Goal: Task Accomplishment & Management: Use online tool/utility

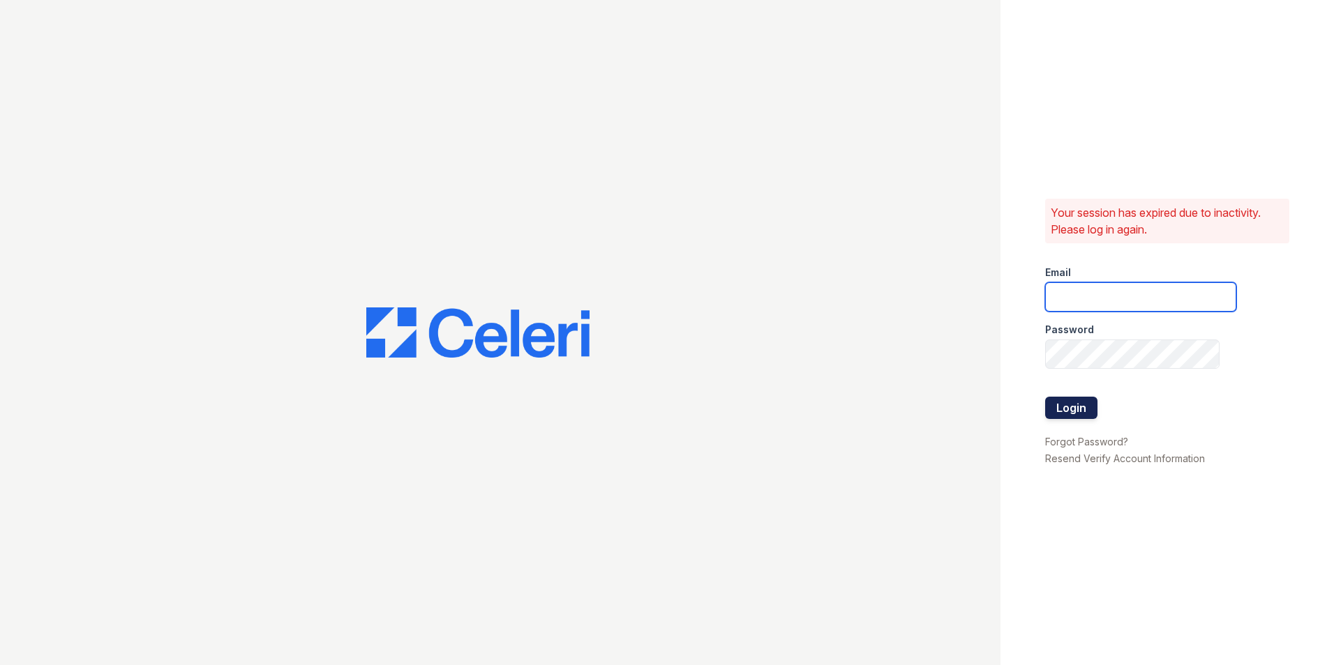
type input "[EMAIL_ADDRESS][DOMAIN_NAME]"
click at [1073, 411] on button "Login" at bounding box center [1071, 408] width 52 height 22
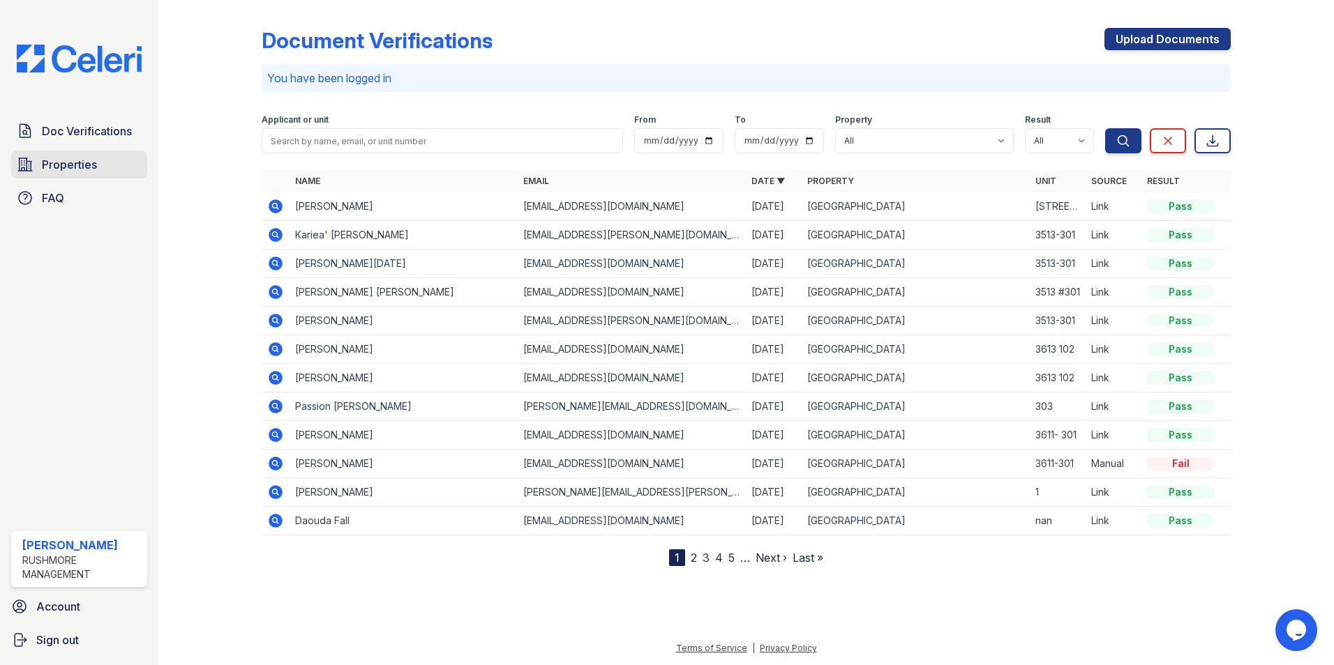
drag, startPoint x: 56, startPoint y: 160, endPoint x: 68, endPoint y: 170, distance: 15.4
click at [56, 160] on span "Properties" at bounding box center [69, 164] width 55 height 17
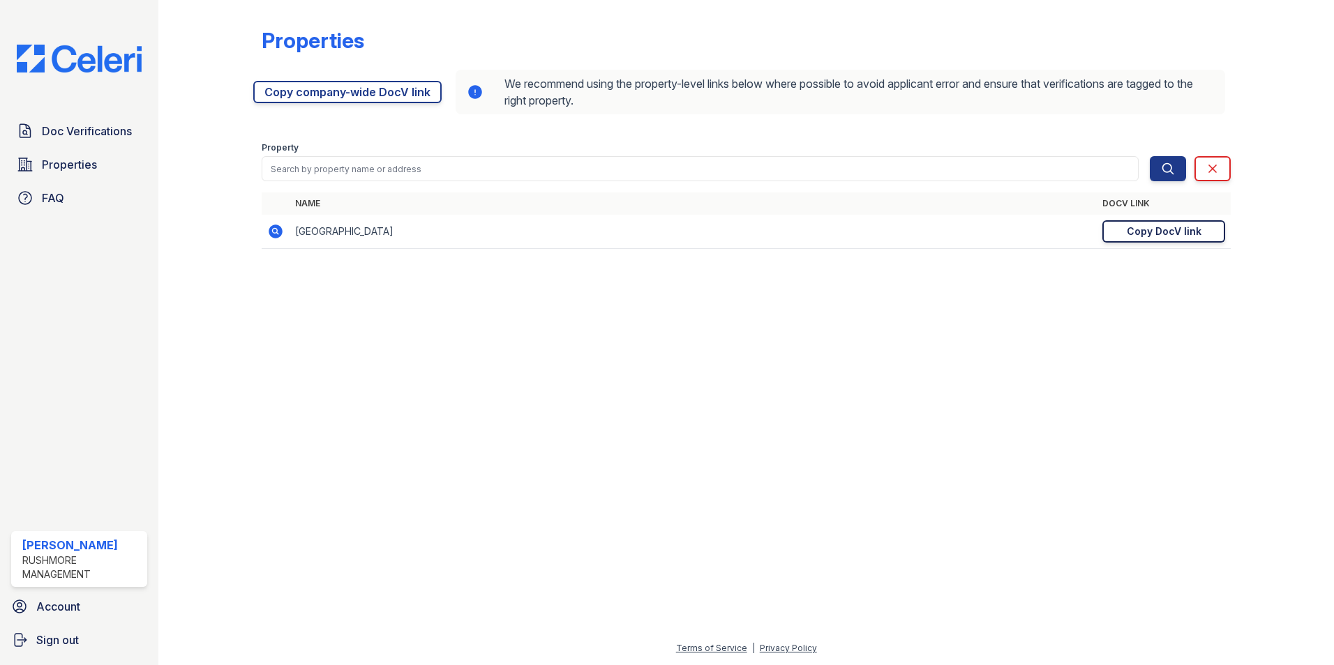
click at [1143, 235] on div "Copy DocV link" at bounding box center [1163, 232] width 75 height 14
